Goal: Task Accomplishment & Management: Complete application form

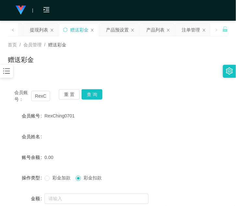
drag, startPoint x: 0, startPoint y: 0, endPoint x: 8, endPoint y: 74, distance: 74.5
click at [6, 71] on icon "图标: bars" at bounding box center [6, 71] width 8 height 8
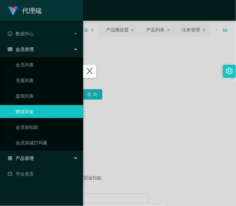
click at [30, 156] on span "产品管理" at bounding box center [21, 158] width 26 height 5
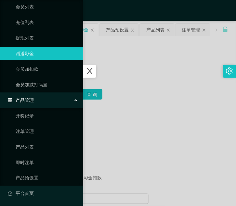
scroll to position [58, 0]
click at [29, 173] on link "产品预设置" at bounding box center [47, 177] width 62 height 13
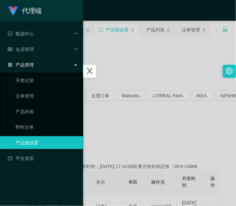
click at [106, 111] on div at bounding box center [118, 103] width 236 height 206
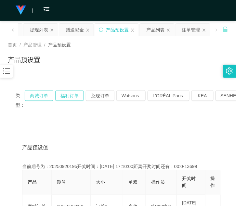
drag, startPoint x: 72, startPoint y: 98, endPoint x: 34, endPoint y: 98, distance: 38.3
click at [41, 116] on div "类型： 商城订单 福利订单 兑现订单 Watsons. L'ORÉAL Paris. IKEA. [GEOGRAPHIC_DATA]. COURTS." at bounding box center [118, 100] width 220 height 35
click at [34, 98] on button "商城订单" at bounding box center [39, 96] width 29 height 10
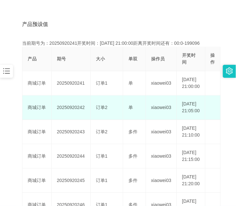
scroll to position [124, 0]
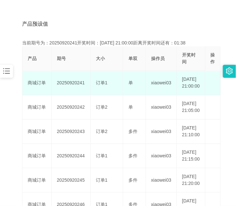
click at [64, 88] on td "20250920241" at bounding box center [71, 83] width 39 height 24
copy td "20250920241"
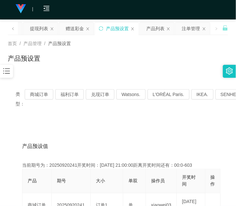
scroll to position [0, 0]
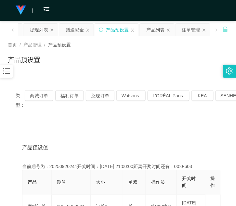
drag, startPoint x: 8, startPoint y: 72, endPoint x: 18, endPoint y: 80, distance: 12.3
click at [8, 73] on icon "图标: bars" at bounding box center [6, 71] width 8 height 8
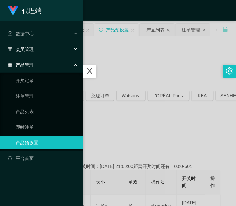
click at [27, 52] on span "会员管理" at bounding box center [21, 49] width 26 height 5
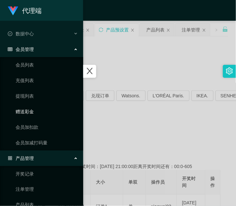
click at [35, 108] on link "赠送彩金" at bounding box center [47, 111] width 62 height 13
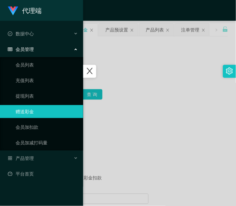
click at [134, 59] on div at bounding box center [118, 103] width 236 height 206
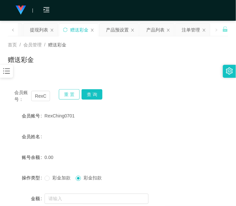
click at [70, 94] on button "重 置" at bounding box center [69, 94] width 21 height 10
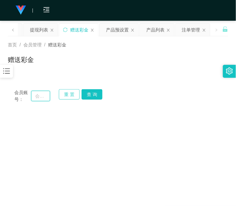
drag, startPoint x: 36, startPoint y: 95, endPoint x: 63, endPoint y: 95, distance: 26.9
click at [37, 96] on input "text" at bounding box center [40, 96] width 19 height 10
paste input "66748345"
type input "66748345"
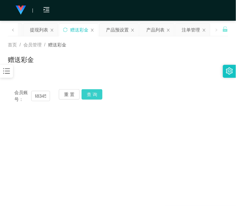
click at [87, 93] on button "查 询" at bounding box center [91, 94] width 21 height 10
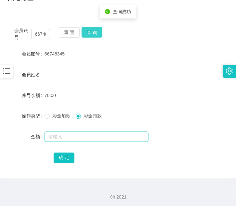
scroll to position [64, 0]
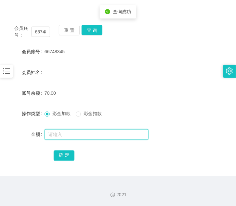
drag, startPoint x: 66, startPoint y: 135, endPoint x: 65, endPoint y: 128, distance: 7.5
click at [66, 130] on input "text" at bounding box center [96, 135] width 104 height 10
type input "60"
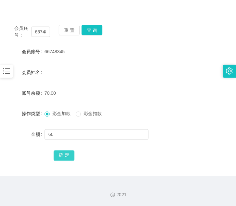
drag, startPoint x: 59, startPoint y: 157, endPoint x: 61, endPoint y: 159, distance: 3.5
click at [59, 157] on button "确 定" at bounding box center [64, 156] width 21 height 10
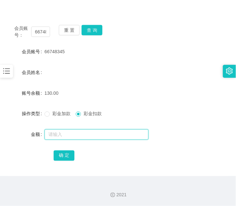
click at [78, 135] on input "text" at bounding box center [96, 135] width 104 height 10
type input "130"
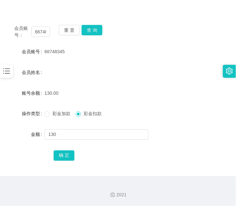
click at [76, 155] on div "确 定" at bounding box center [118, 155] width 129 height 13
click at [65, 157] on button "确 定" at bounding box center [64, 156] width 21 height 10
click at [118, 87] on div "0.00" at bounding box center [108, 93] width 129 height 13
